Goal: Task Accomplishment & Management: Manage account settings

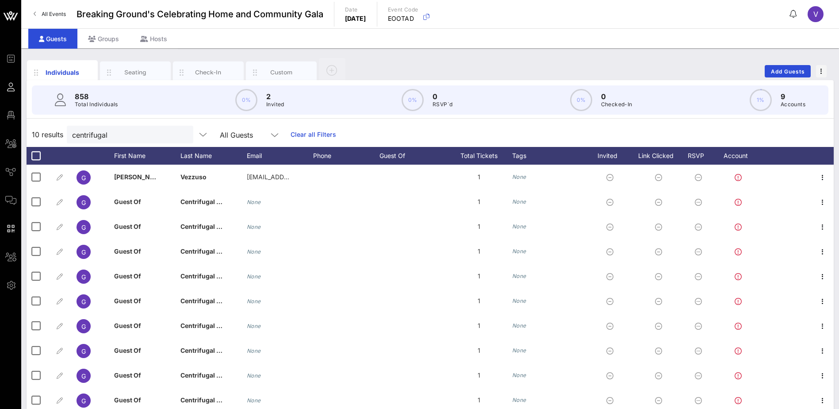
scroll to position [30, 0]
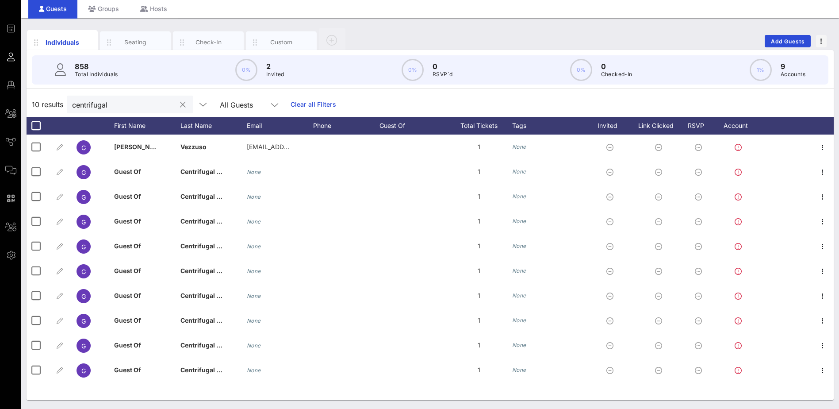
click at [180, 103] on button "clear icon" at bounding box center [183, 104] width 6 height 9
type input "mega"
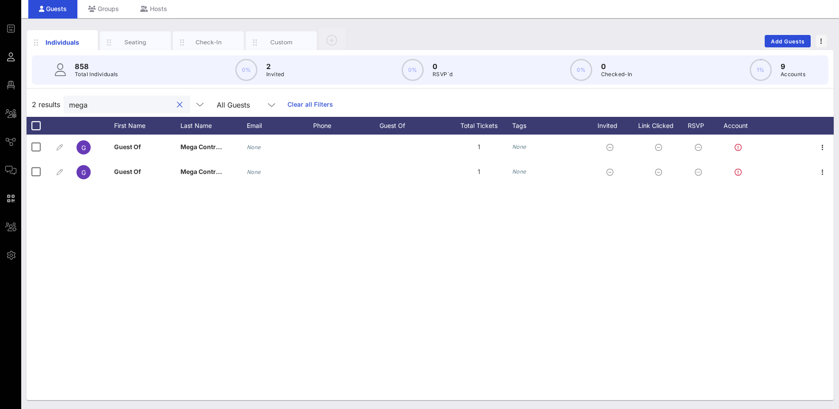
click at [177, 107] on button "clear icon" at bounding box center [180, 104] width 6 height 9
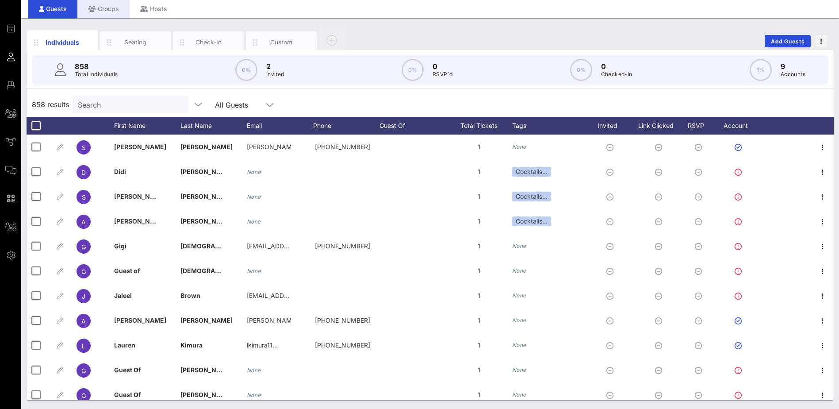
click at [106, 8] on div "Groups" at bounding box center [103, 9] width 52 height 20
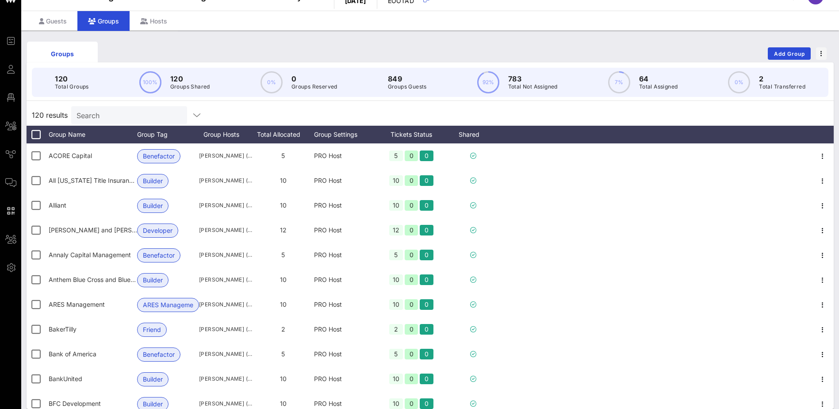
scroll to position [30, 0]
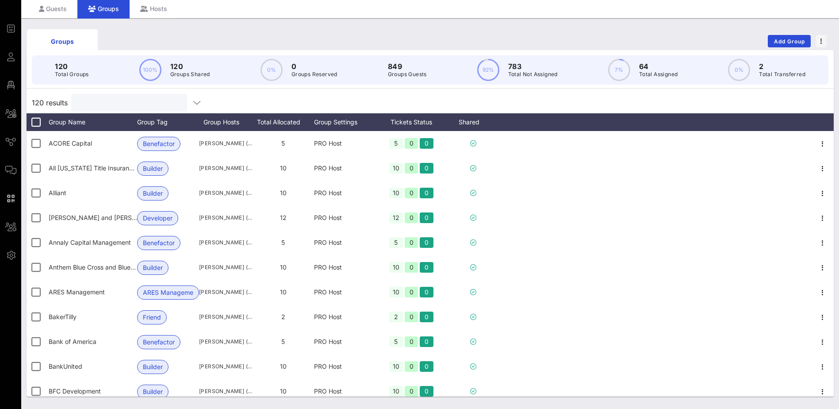
drag, startPoint x: 115, startPoint y: 102, endPoint x: 133, endPoint y: 101, distance: 18.6
click at [115, 103] on input "text" at bounding box center [127, 102] width 103 height 11
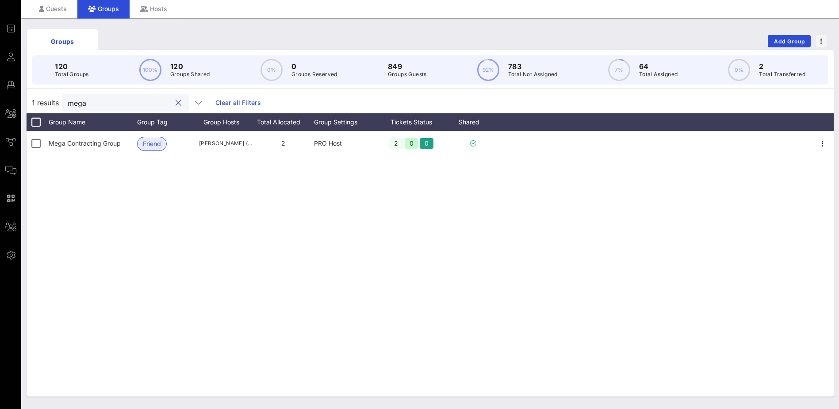
type input "mega"
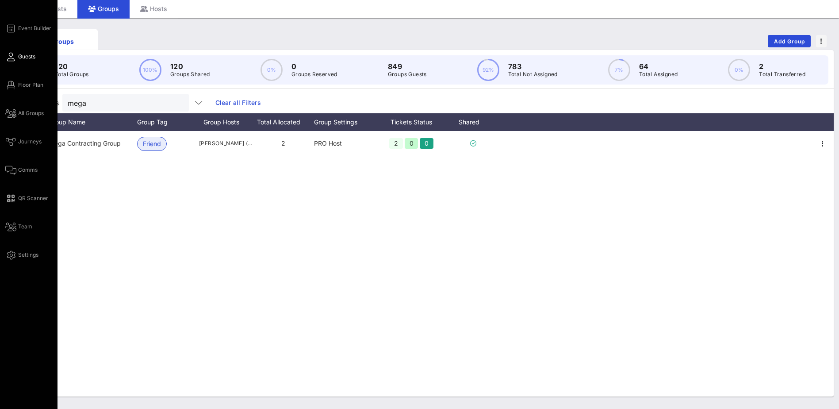
click at [12, 56] on icon at bounding box center [10, 56] width 11 height 1
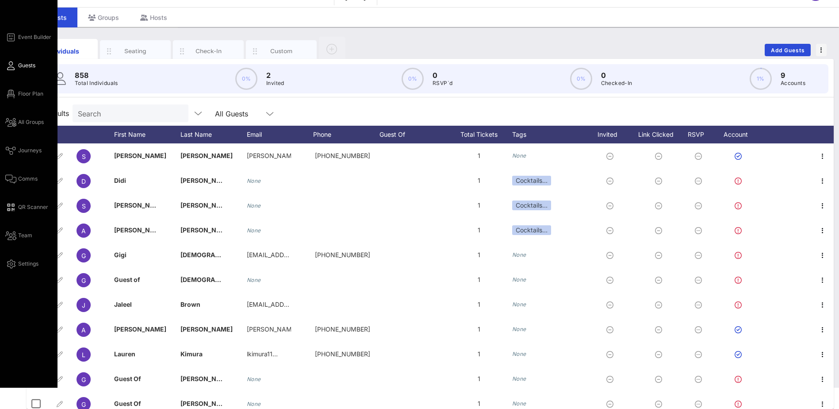
scroll to position [30, 0]
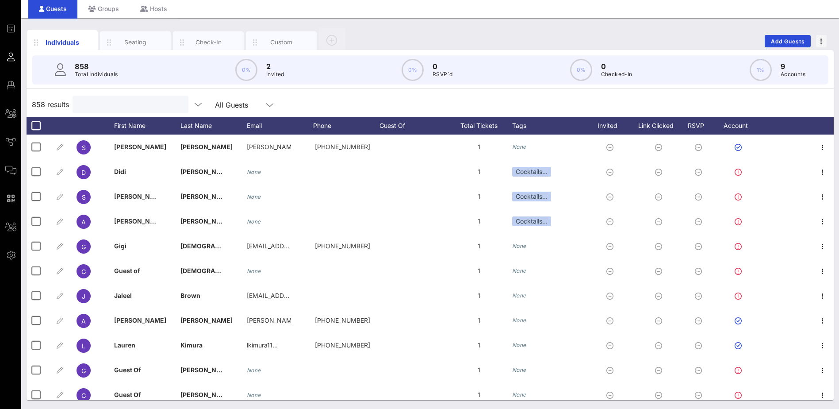
click at [119, 102] on input "text" at bounding box center [129, 104] width 103 height 11
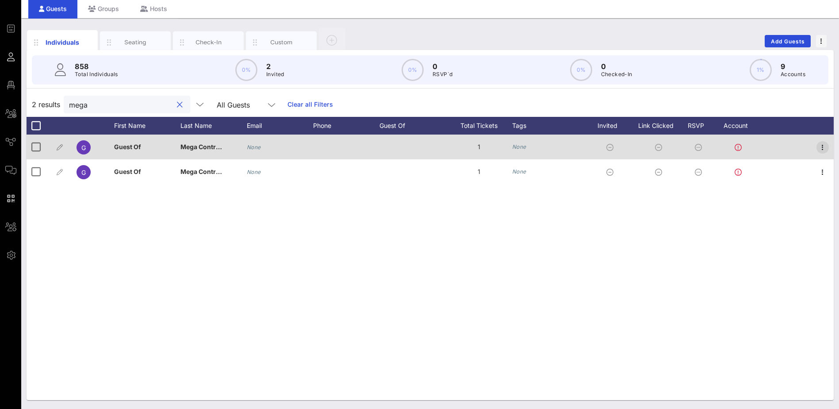
type input "mega"
click at [822, 149] on icon "button" at bounding box center [822, 147] width 11 height 11
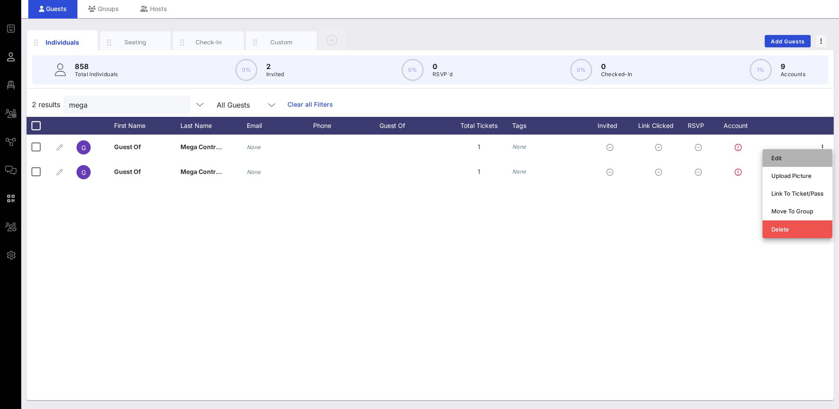
click at [780, 157] on div "Edit" at bounding box center [797, 157] width 52 height 7
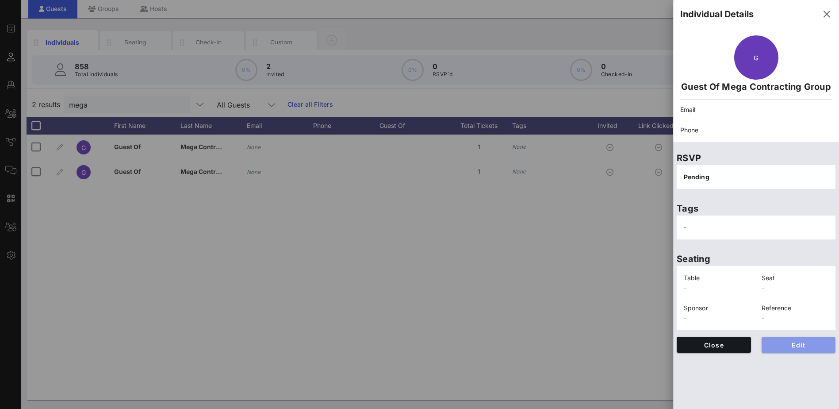
click at [796, 343] on span "Edit" at bounding box center [798, 345] width 60 height 8
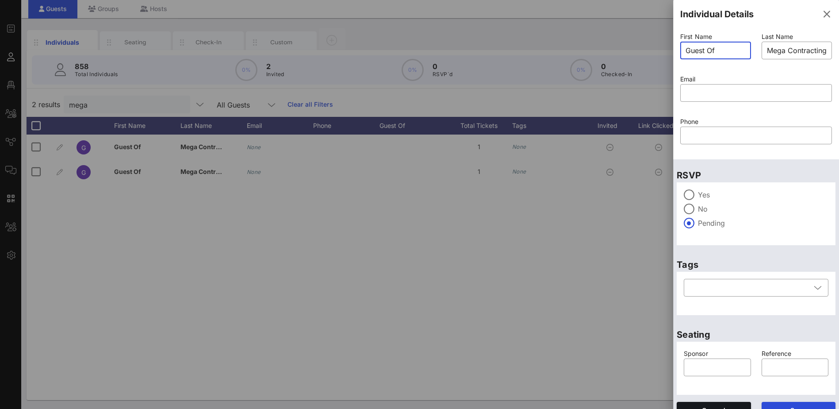
drag, startPoint x: 724, startPoint y: 47, endPoint x: 668, endPoint y: 48, distance: 55.7
click at [668, 48] on div "Event Builder Guests Floor Plan All Groups Journeys Comms QR Scanner Team Setti…" at bounding box center [419, 189] width 839 height 439
type input "Hercules"
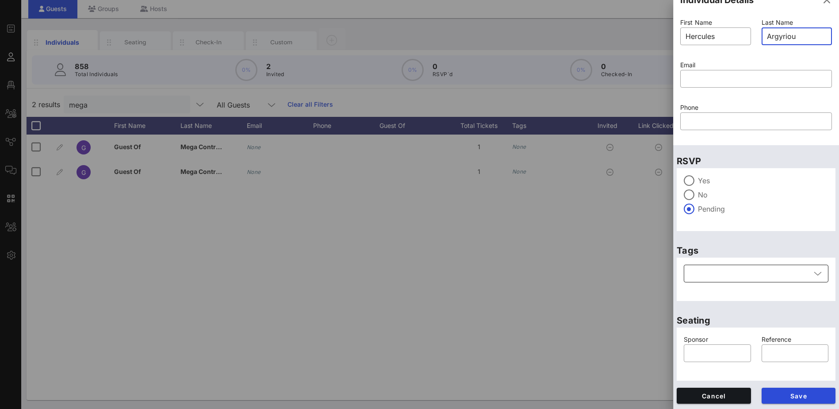
type input "Argyriou"
click at [813, 273] on icon at bounding box center [817, 273] width 8 height 11
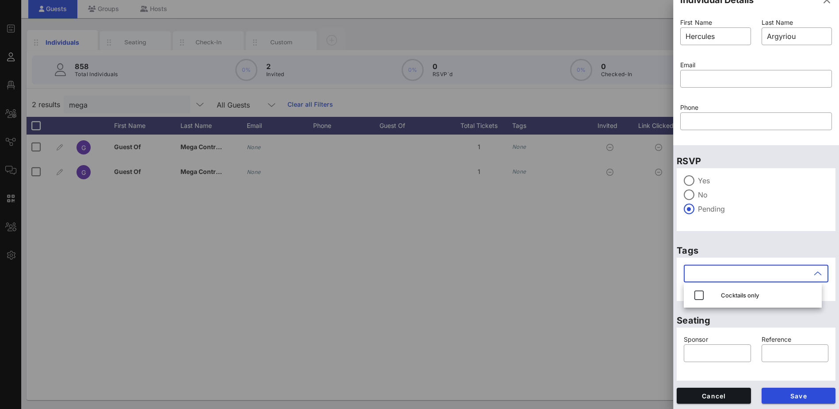
click at [813, 273] on icon at bounding box center [817, 273] width 8 height 11
click at [812, 392] on span "Save" at bounding box center [798, 396] width 60 height 8
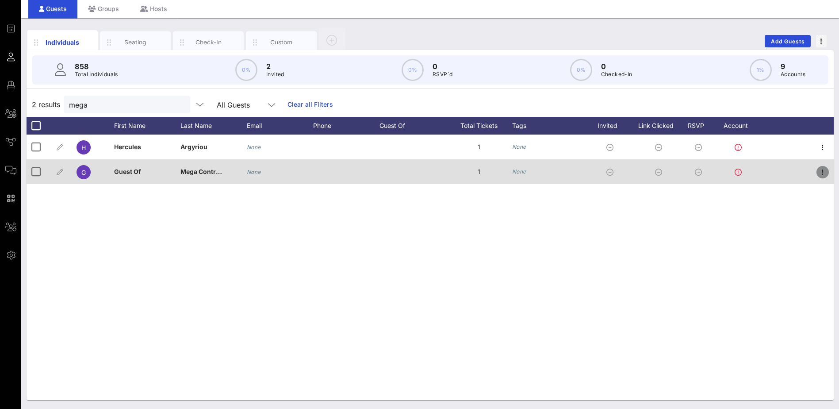
click at [826, 172] on icon "button" at bounding box center [822, 172] width 11 height 11
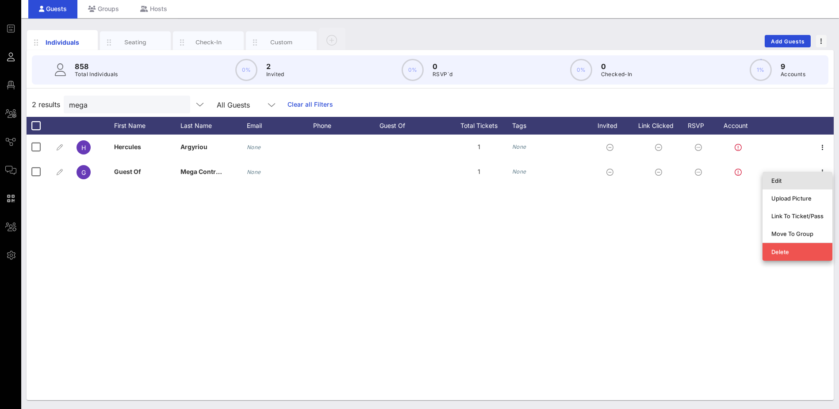
click at [799, 179] on div "Edit" at bounding box center [797, 180] width 52 height 7
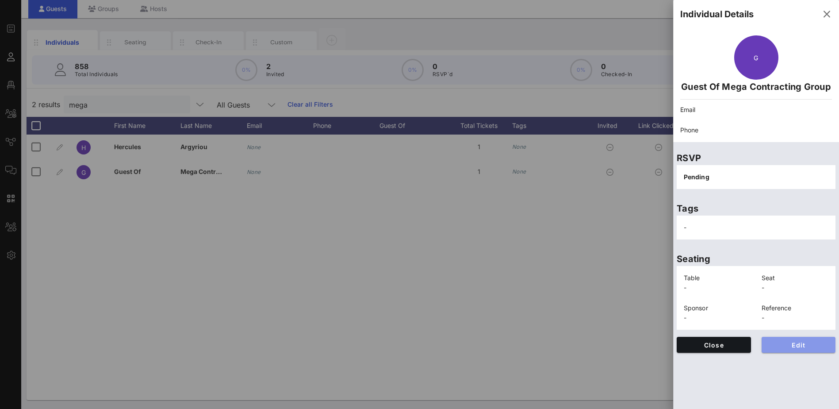
click at [791, 345] on span "Edit" at bounding box center [798, 345] width 60 height 8
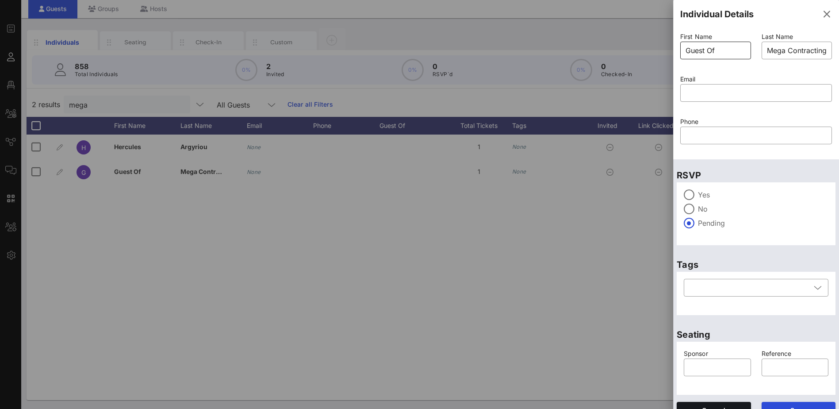
click at [718, 50] on input "Guest Of" at bounding box center [715, 50] width 60 height 14
drag, startPoint x: 719, startPoint y: 49, endPoint x: 664, endPoint y: 48, distance: 54.4
click at [664, 48] on div "Event Builder Guests Floor Plan All Groups Journeys Comms QR Scanner Team Setti…" at bounding box center [419, 189] width 839 height 439
type input "[PERSON_NAME]"
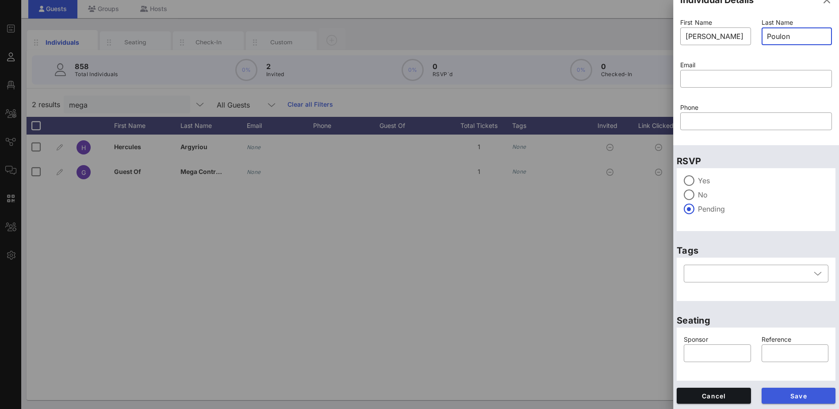
type input "Poulon"
click at [798, 390] on button "Save" at bounding box center [798, 395] width 74 height 16
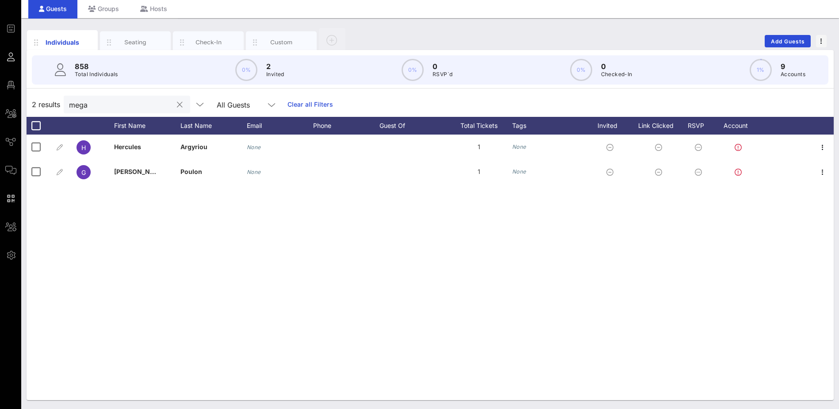
click at [177, 103] on button "clear icon" at bounding box center [180, 104] width 6 height 9
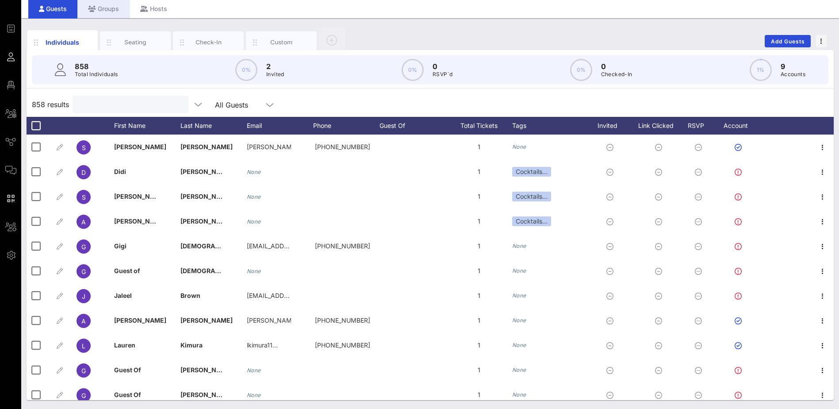
click at [106, 9] on div "Groups" at bounding box center [103, 9] width 52 height 20
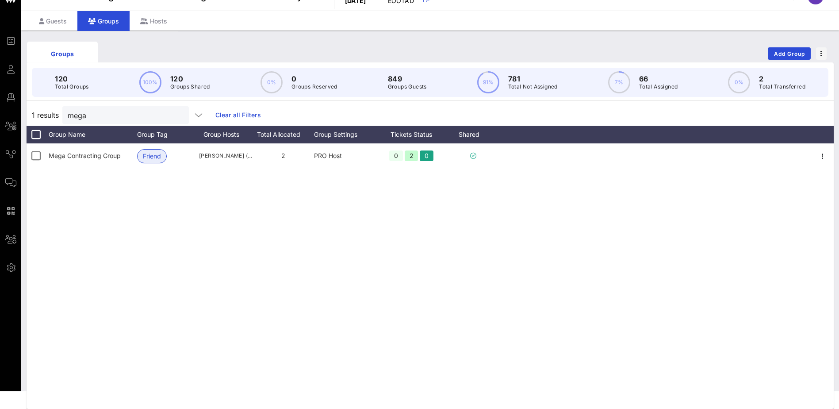
scroll to position [30, 0]
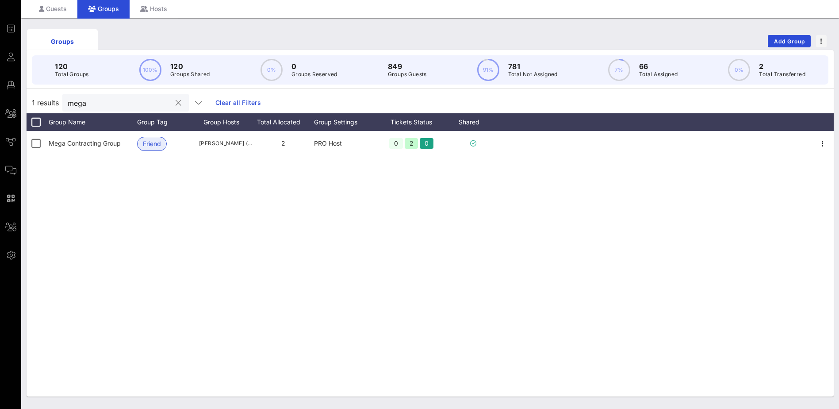
click at [176, 101] on button "clear icon" at bounding box center [179, 103] width 6 height 9
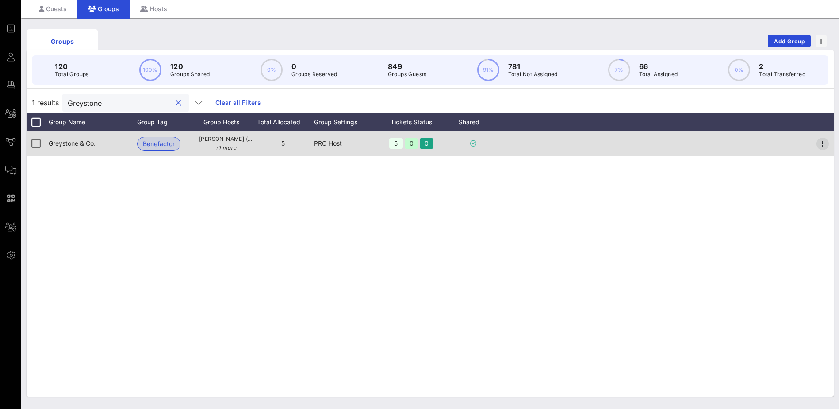
type input "Greystone"
click at [822, 144] on icon "button" at bounding box center [822, 143] width 11 height 11
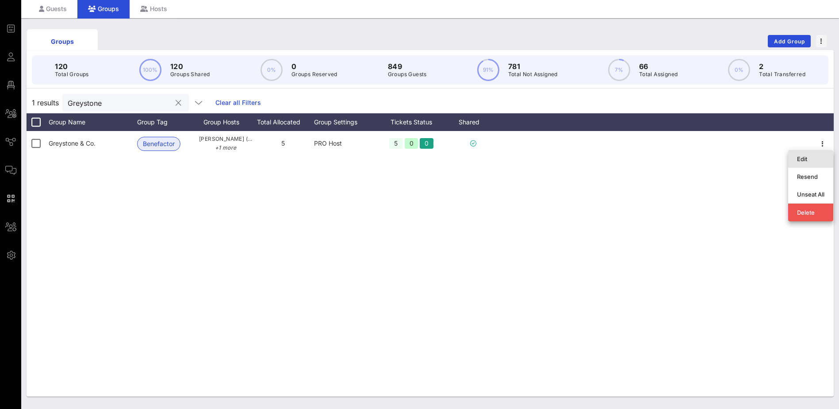
click at [809, 158] on div "Edit" at bounding box center [810, 158] width 27 height 7
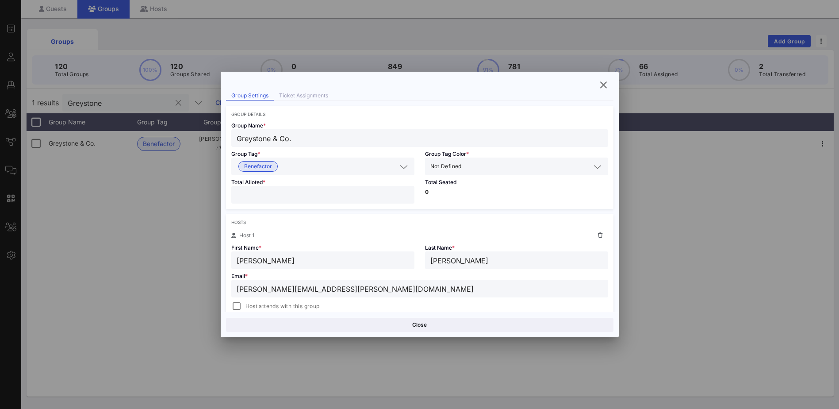
scroll to position [0, 0]
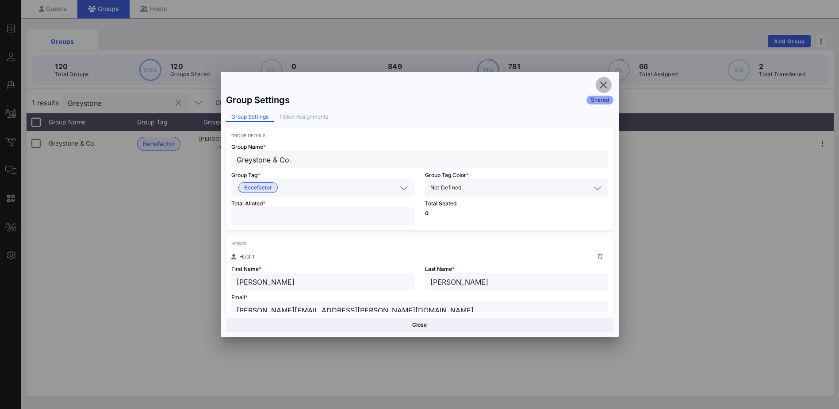
click at [606, 84] on icon "button" at bounding box center [603, 85] width 11 height 11
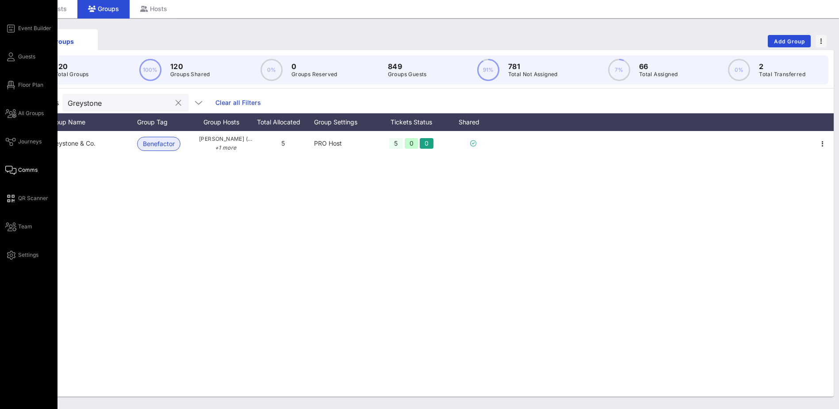
click at [26, 174] on link "Comms" at bounding box center [21, 169] width 32 height 11
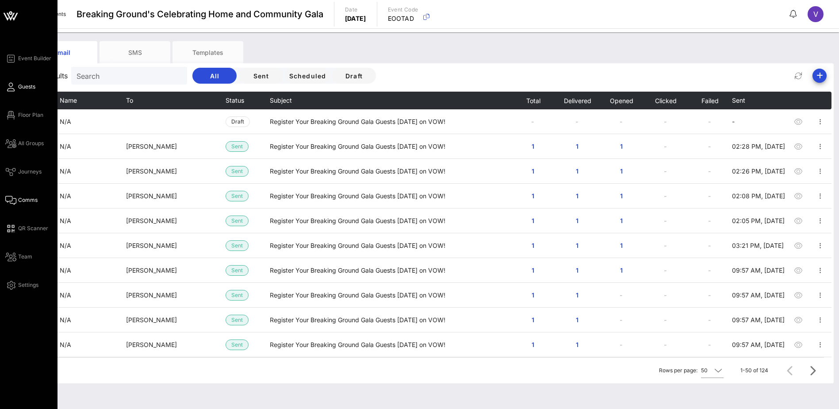
click at [25, 88] on span "Guests" at bounding box center [26, 87] width 17 height 8
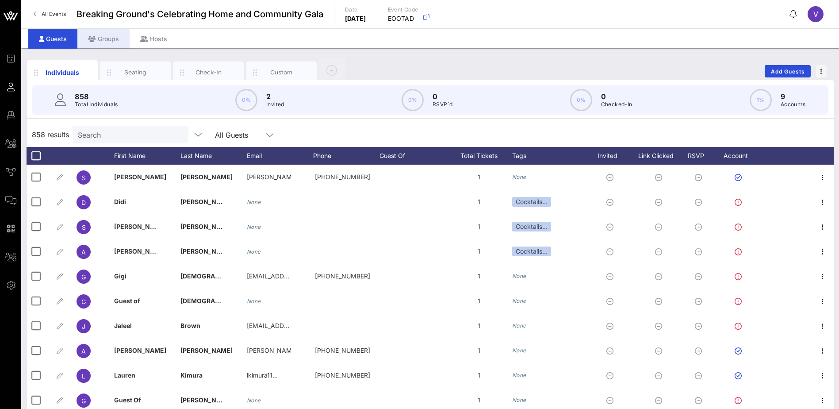
click at [111, 41] on div "Groups" at bounding box center [103, 39] width 52 height 20
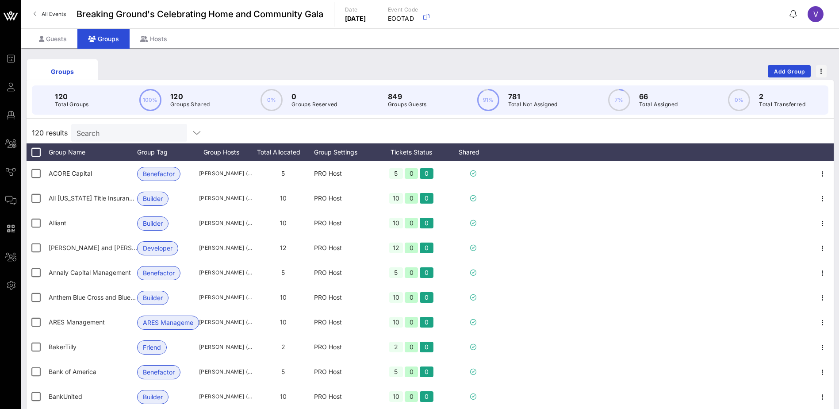
click at [115, 131] on input "Search" at bounding box center [127, 132] width 103 height 11
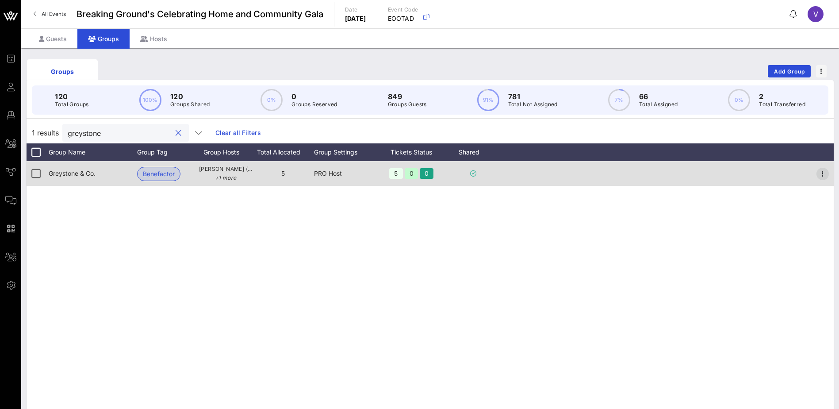
type input "greystone"
click at [821, 174] on icon "button" at bounding box center [822, 173] width 11 height 11
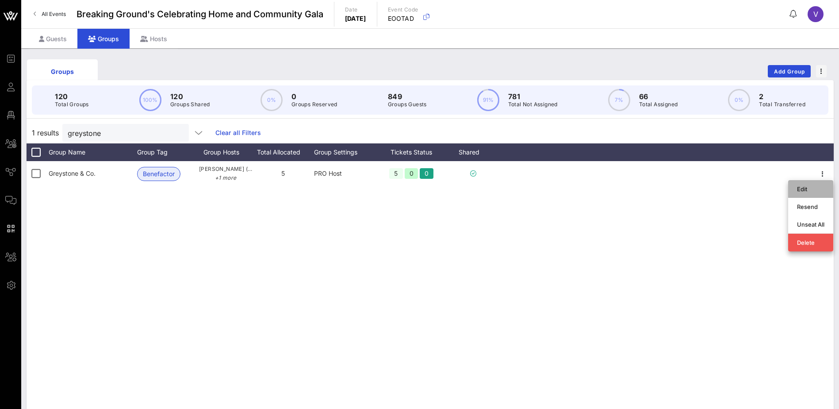
click at [807, 184] on div "Edit" at bounding box center [810, 189] width 27 height 14
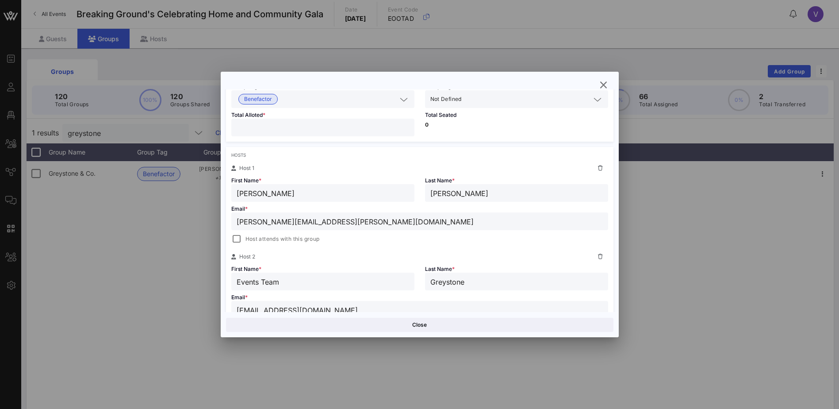
scroll to position [133, 0]
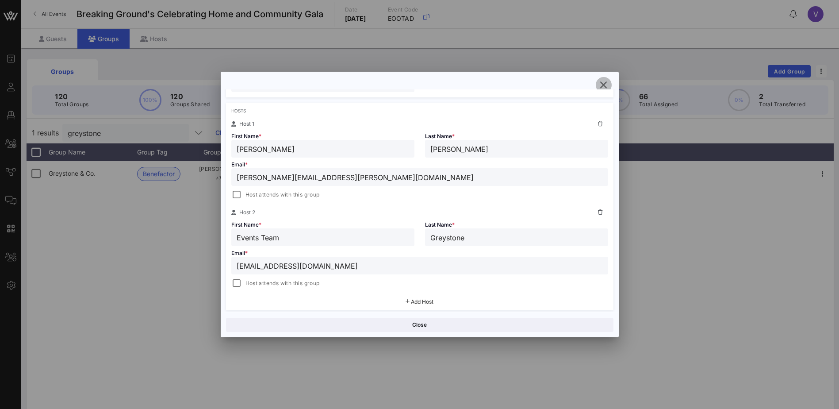
click at [602, 82] on icon "button" at bounding box center [603, 85] width 11 height 11
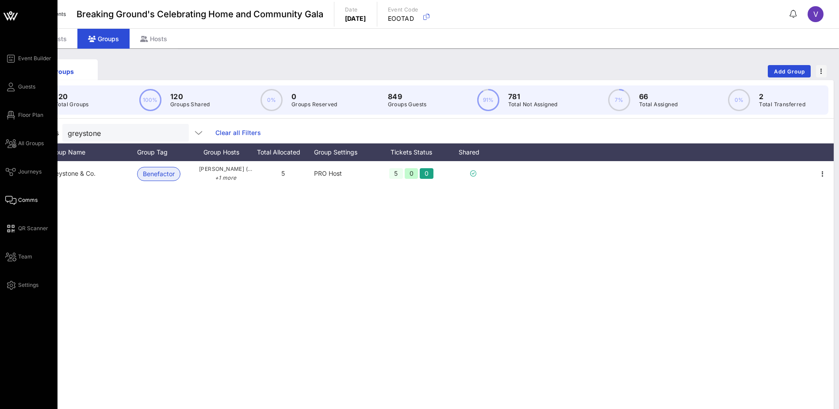
click at [25, 202] on span "Comms" at bounding box center [27, 200] width 19 height 8
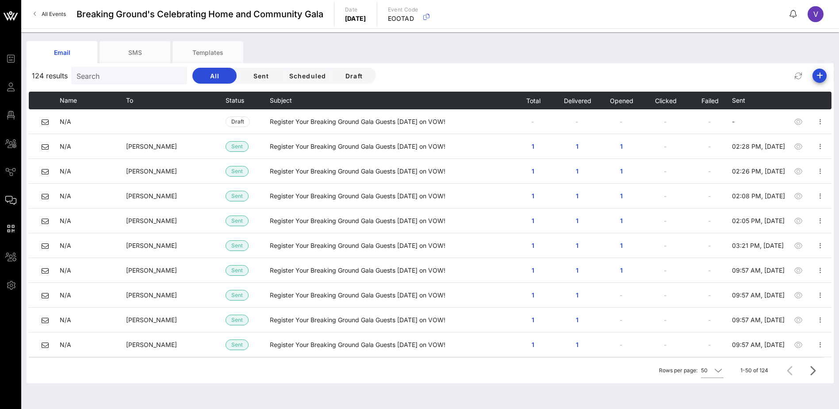
click at [135, 77] on input "Search" at bounding box center [127, 75] width 103 height 11
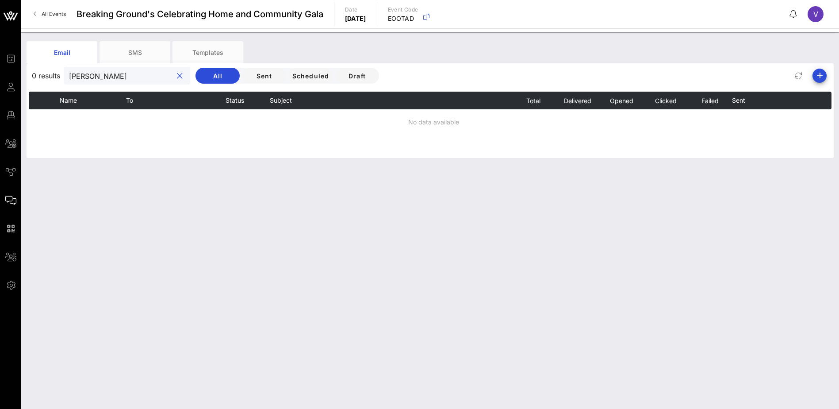
type input "[PERSON_NAME]"
click at [177, 76] on button "clear icon" at bounding box center [180, 76] width 6 height 9
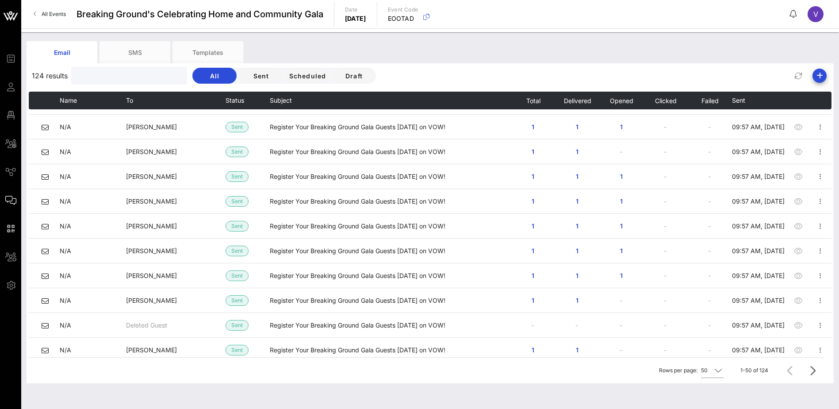
scroll to position [707, 0]
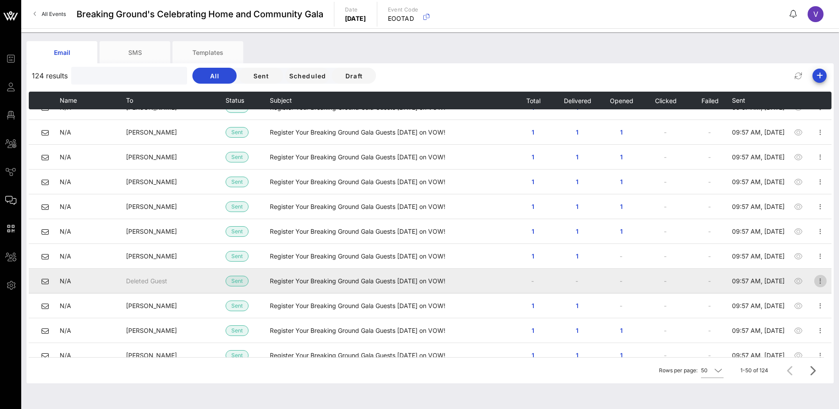
click at [817, 280] on icon "button" at bounding box center [820, 280] width 11 height 11
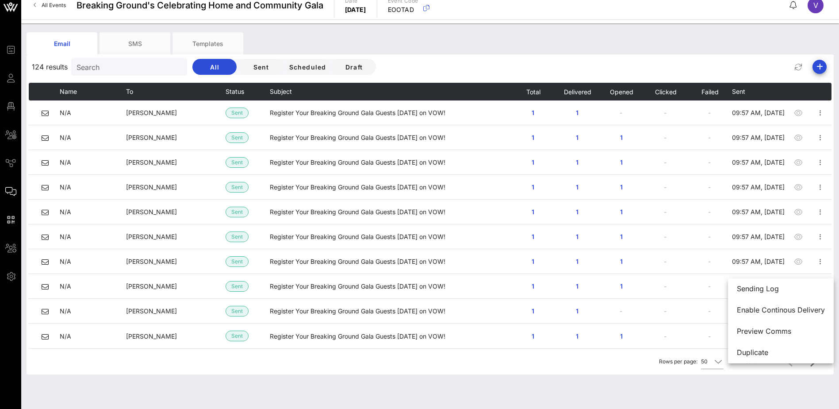
scroll to position [11, 0]
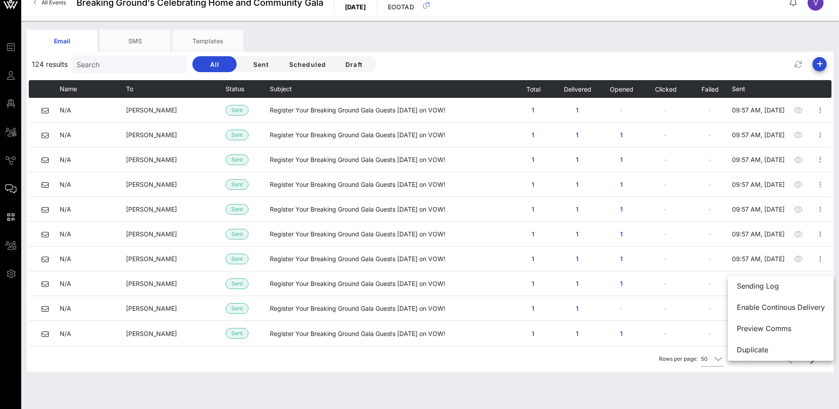
click at [633, 362] on div "Rows per page: 50 1-50 of 124" at bounding box center [426, 358] width 795 height 26
click at [810, 359] on icon "Next page" at bounding box center [812, 358] width 11 height 11
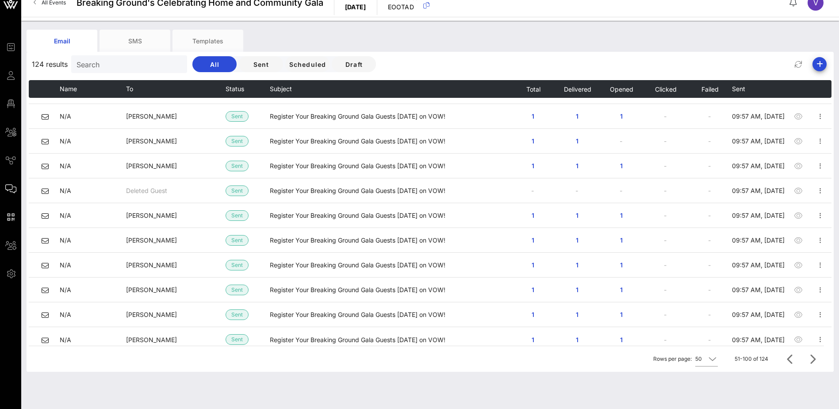
scroll to position [990, 0]
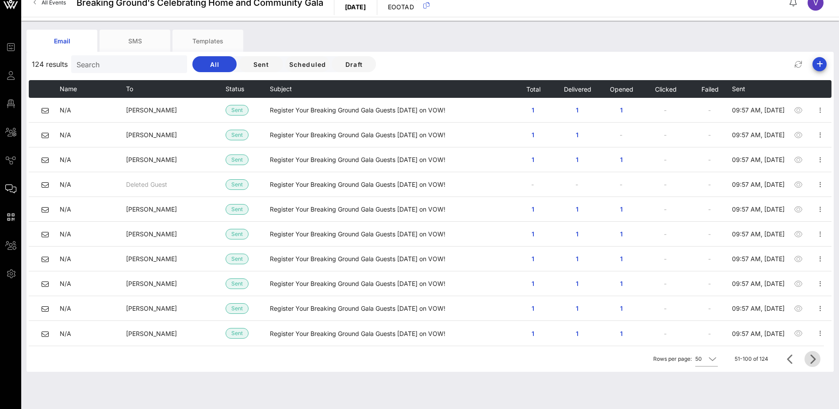
click at [814, 358] on icon "Next page" at bounding box center [812, 358] width 11 height 11
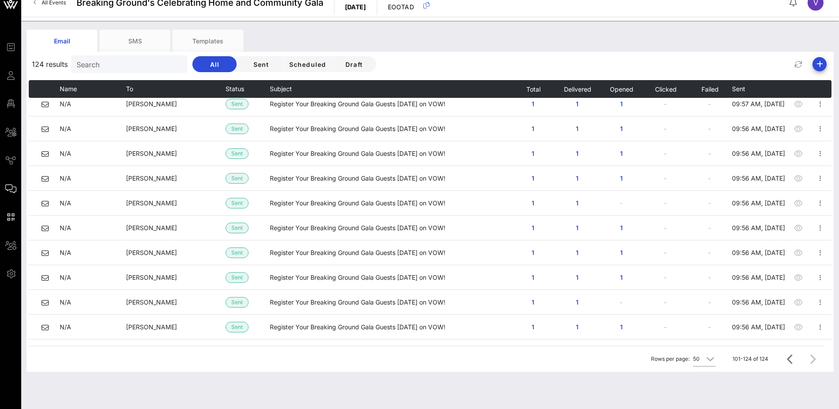
scroll to position [347, 0]
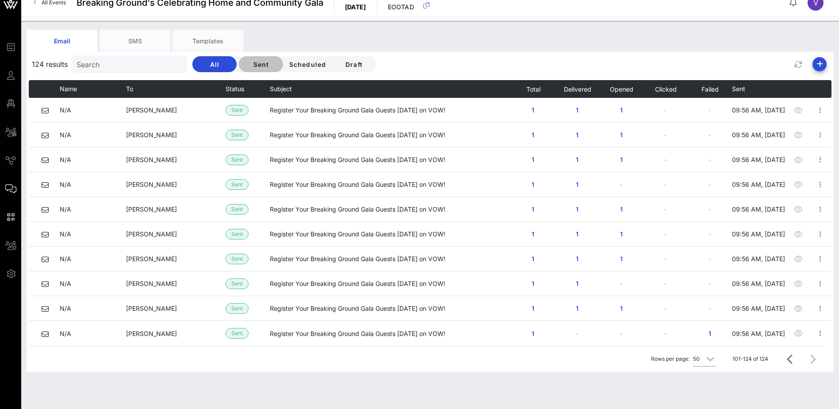
click at [247, 64] on span "Sent" at bounding box center [261, 65] width 30 height 8
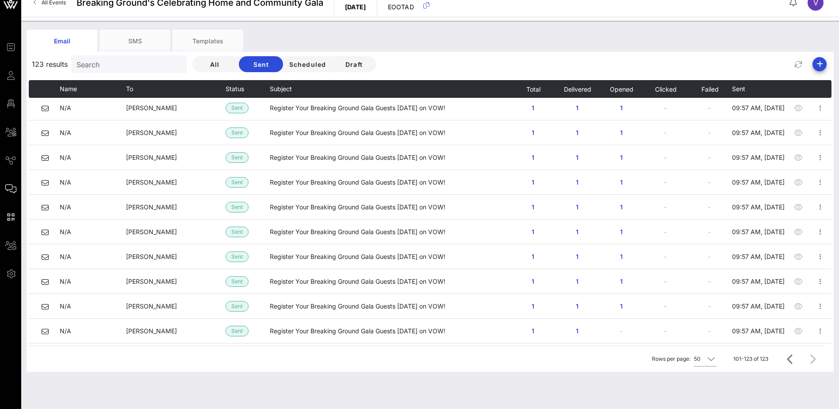
scroll to position [0, 0]
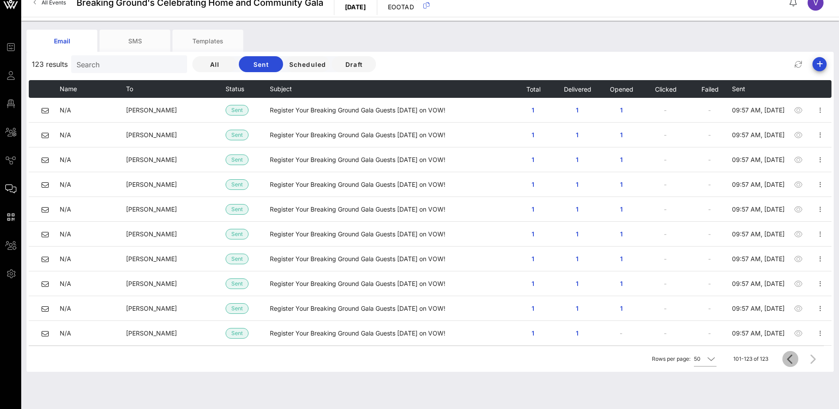
click at [787, 358] on icon "Previous page" at bounding box center [790, 358] width 11 height 11
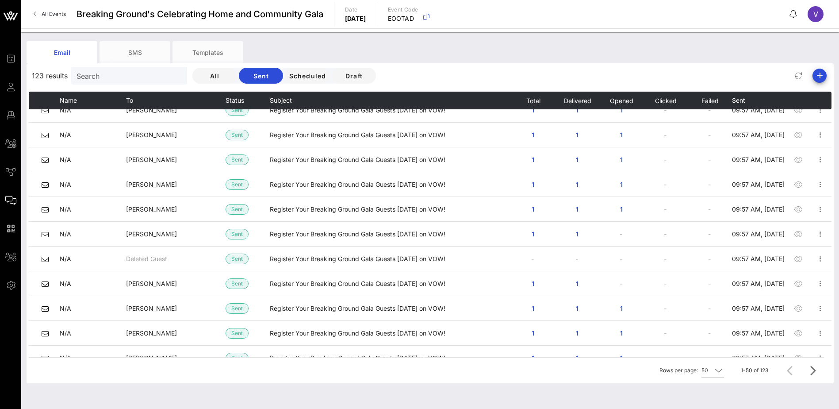
scroll to position [712, 0]
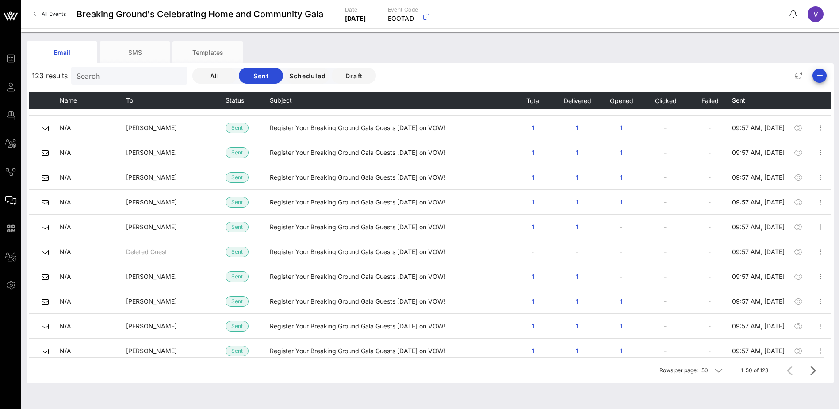
click at [152, 75] on input "Search" at bounding box center [127, 75] width 103 height 11
paste input "[EMAIL_ADDRESS][DOMAIN_NAME]"
type input "[EMAIL_ADDRESS][DOMAIN_NAME]"
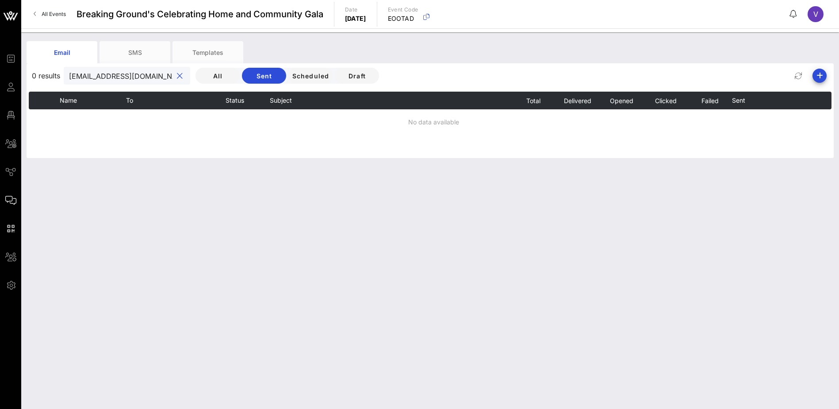
scroll to position [0, 0]
click at [177, 74] on button "clear icon" at bounding box center [180, 76] width 6 height 9
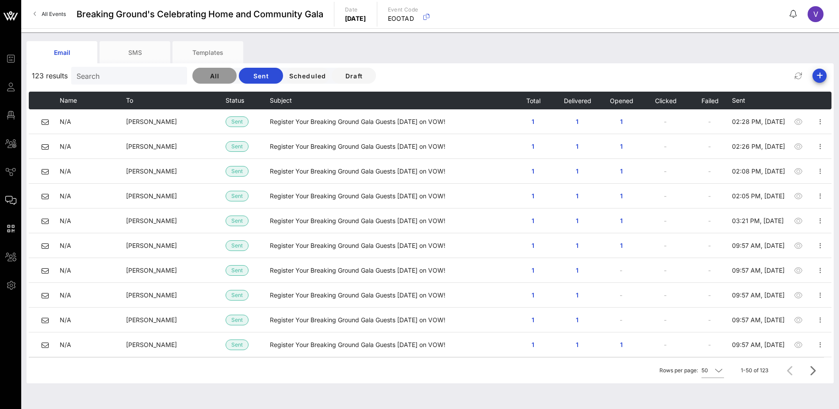
click at [202, 76] on span "All" at bounding box center [214, 76] width 30 height 8
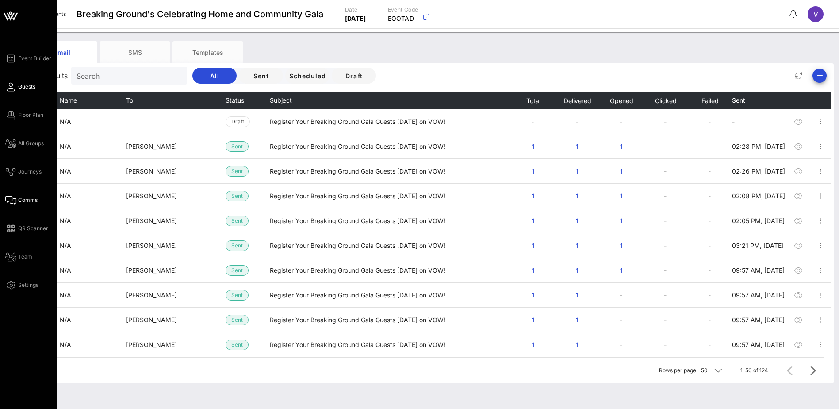
click at [13, 88] on icon at bounding box center [10, 86] width 11 height 1
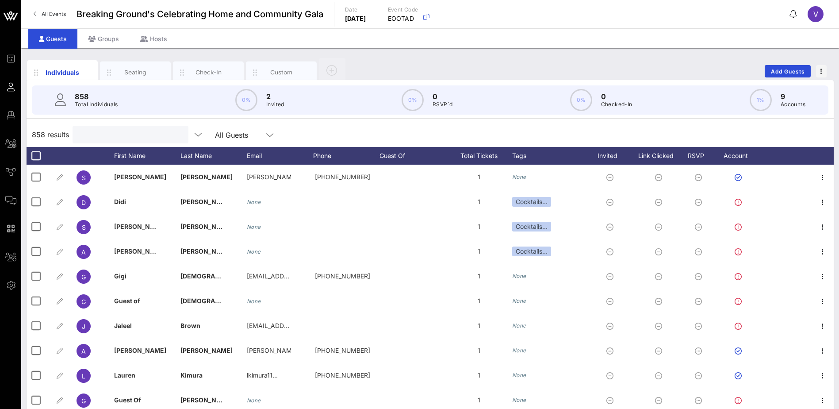
click at [105, 138] on input "text" at bounding box center [129, 134] width 103 height 11
click at [109, 42] on div "Groups" at bounding box center [103, 39] width 52 height 20
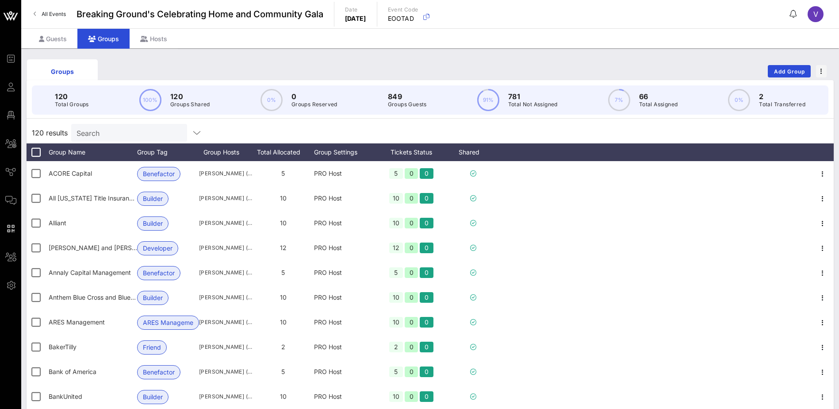
click at [119, 135] on input "Search" at bounding box center [127, 132] width 103 height 11
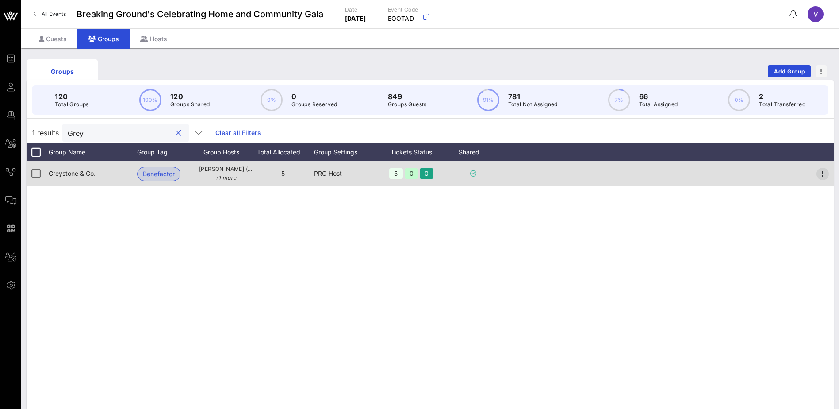
type input "Grey"
click at [822, 172] on icon "button" at bounding box center [822, 173] width 11 height 11
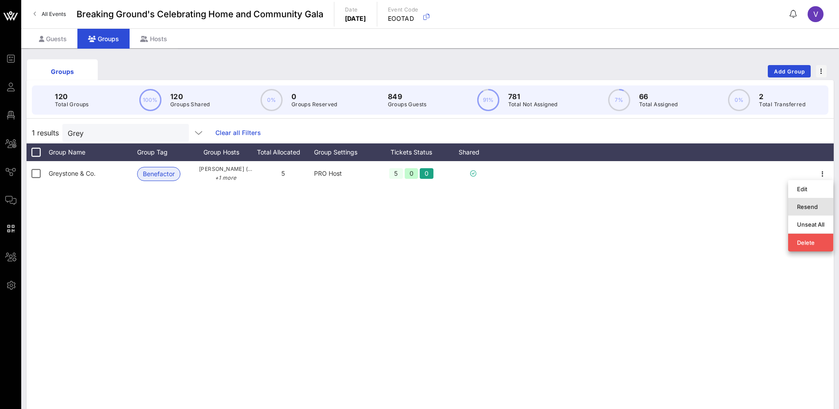
click at [815, 205] on div "Resend" at bounding box center [810, 206] width 27 height 7
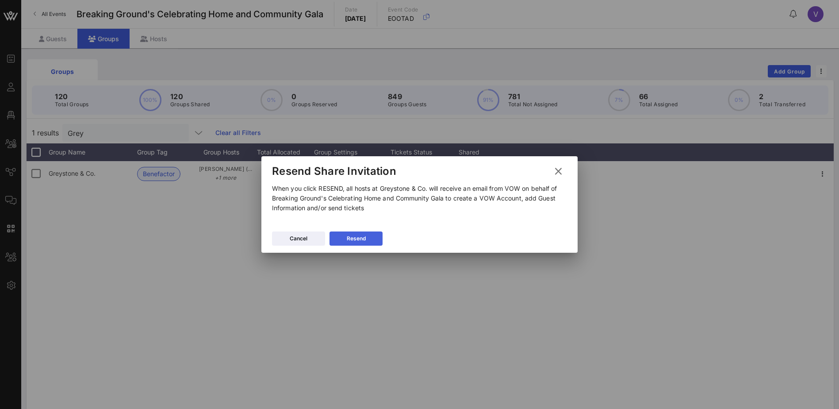
click at [369, 239] on button "Resend" at bounding box center [355, 238] width 53 height 14
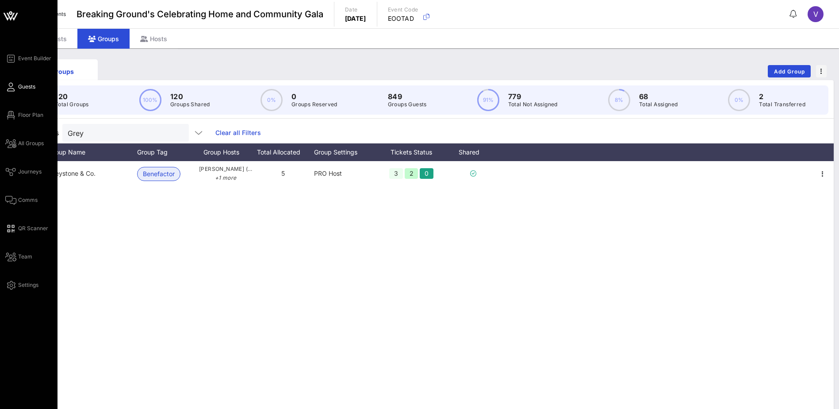
click at [11, 88] on icon at bounding box center [10, 86] width 11 height 1
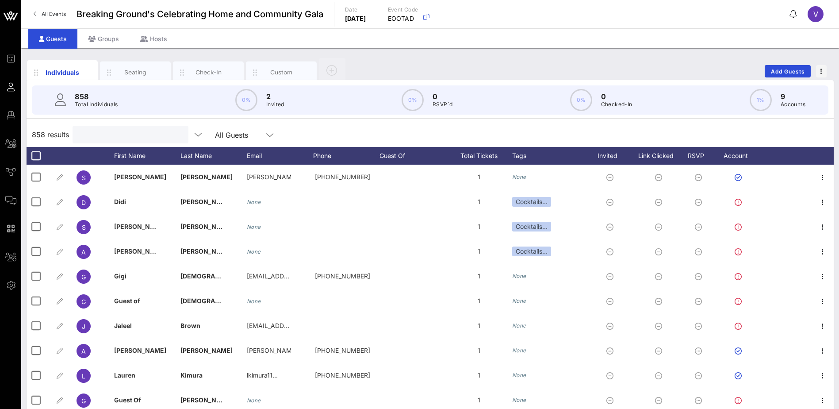
click at [113, 130] on input "text" at bounding box center [129, 134] width 103 height 11
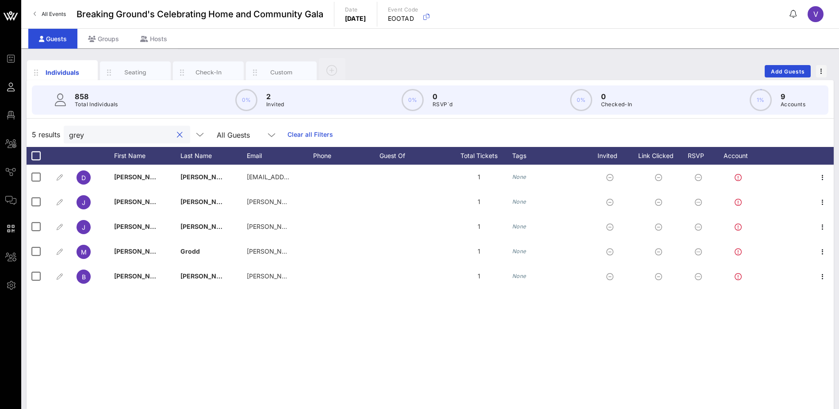
type input "grey"
